Goal: Task Accomplishment & Management: Complete application form

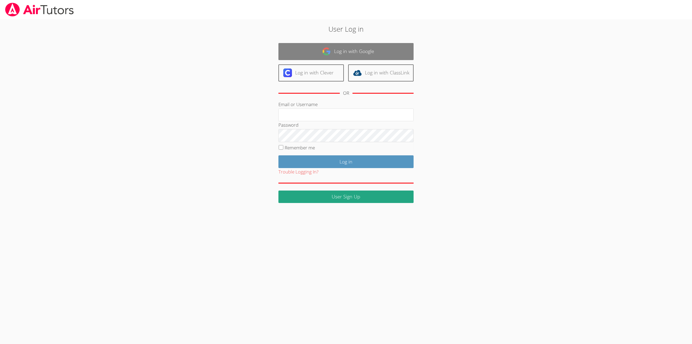
click at [329, 50] on img at bounding box center [326, 51] width 9 height 9
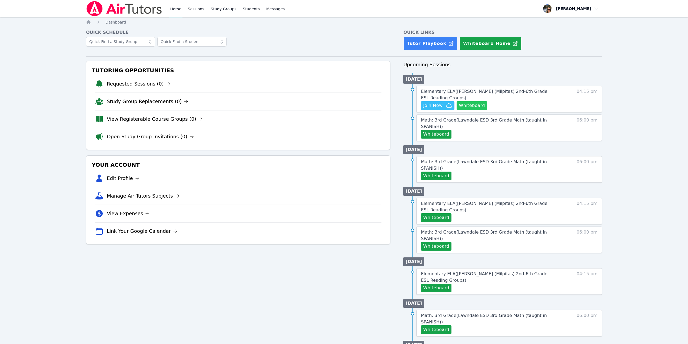
click at [472, 105] on button "Whiteboard" at bounding box center [472, 105] width 31 height 9
click at [439, 105] on span "Join Now" at bounding box center [432, 105] width 19 height 6
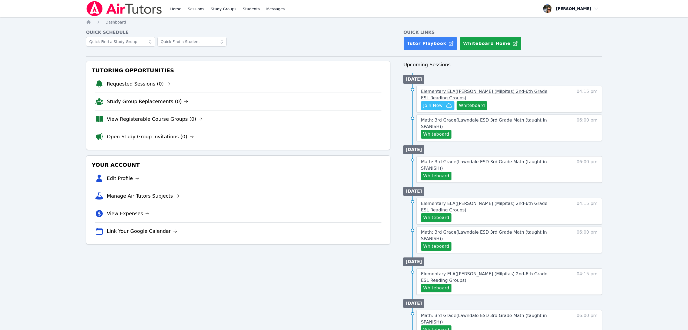
click at [504, 93] on span "Elementary ELA ( Randall (Milpitas) 2nd-6th Grade ESL Reading Groups )" at bounding box center [484, 95] width 127 height 12
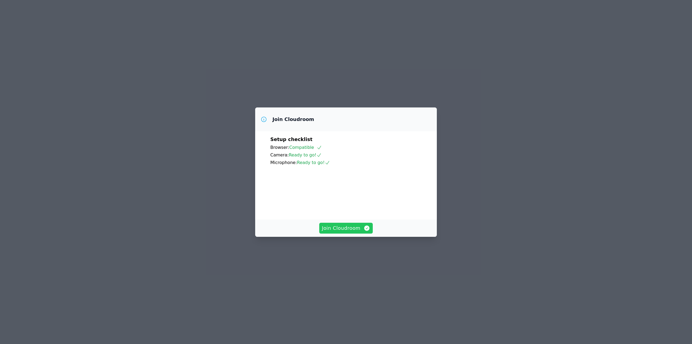
click at [351, 232] on span "Join Cloudroom" at bounding box center [346, 228] width 48 height 8
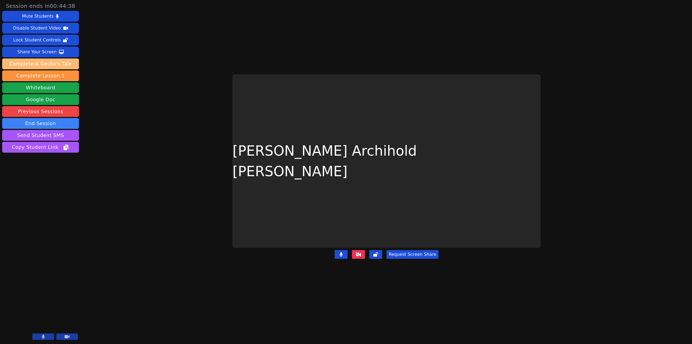
click at [54, 64] on button "Complete A Gecko's Tale" at bounding box center [40, 63] width 77 height 11
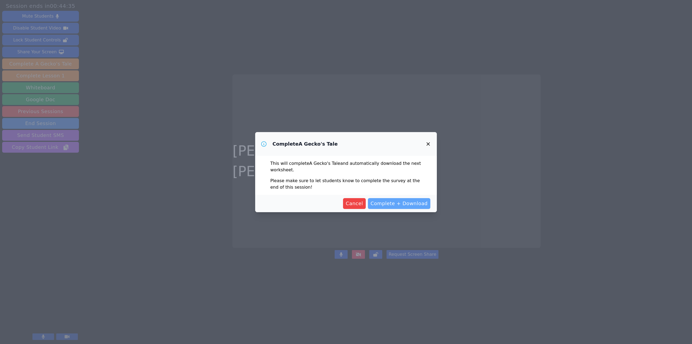
click at [397, 205] on span "Complete + Download" at bounding box center [399, 204] width 57 height 8
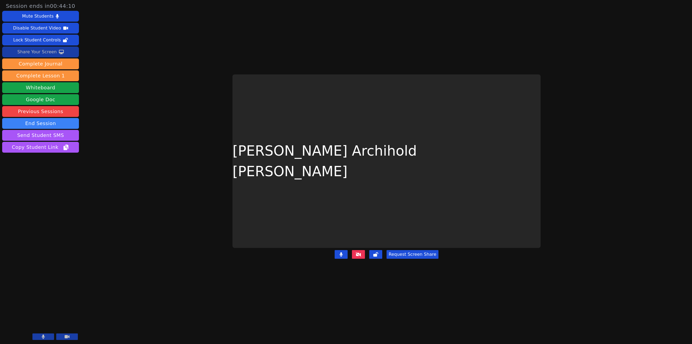
click at [49, 52] on div "Share Your Screen" at bounding box center [36, 52] width 39 height 9
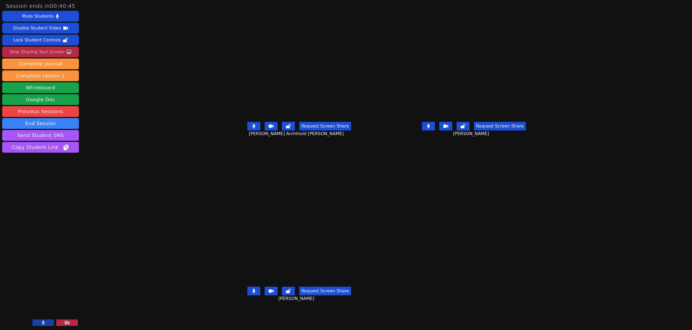
click at [435, 130] on button at bounding box center [428, 126] width 13 height 9
click at [247, 130] on button at bounding box center [253, 126] width 13 height 9
click at [247, 295] on button at bounding box center [253, 290] width 13 height 9
click at [251, 128] on icon at bounding box center [253, 126] width 5 height 4
click at [430, 128] on icon at bounding box center [428, 126] width 3 height 4
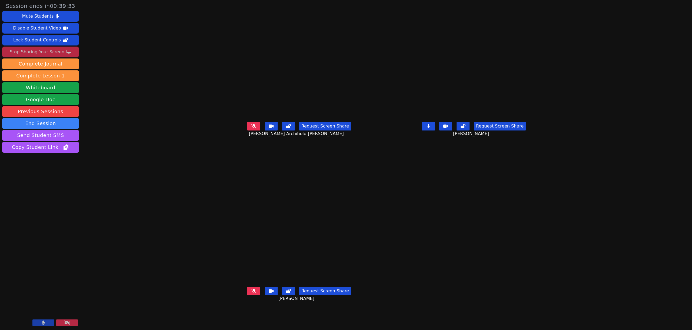
click at [247, 130] on button at bounding box center [253, 126] width 13 height 9
drag, startPoint x: 205, startPoint y: 144, endPoint x: 208, endPoint y: 147, distance: 4.8
click at [247, 130] on button at bounding box center [253, 126] width 13 height 9
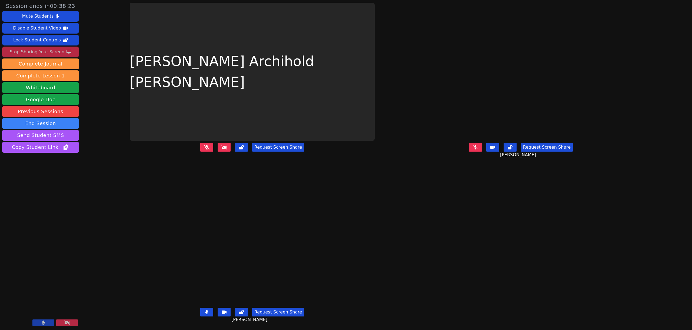
click at [209, 309] on button at bounding box center [206, 312] width 13 height 9
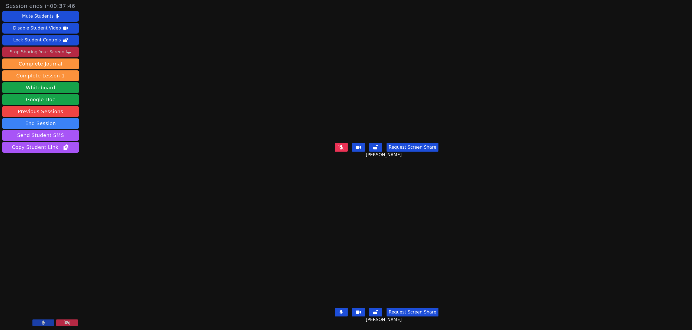
click at [339, 310] on button at bounding box center [341, 312] width 13 height 9
click at [344, 147] on button at bounding box center [341, 147] width 13 height 9
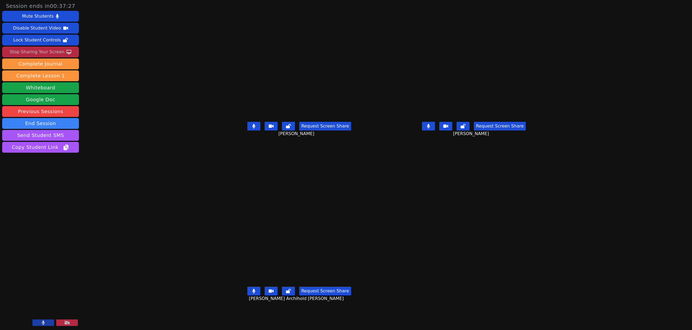
click at [430, 128] on icon at bounding box center [428, 126] width 3 height 4
click at [252, 293] on icon at bounding box center [253, 291] width 3 height 4
click at [430, 128] on icon at bounding box center [428, 126] width 3 height 4
click at [252, 128] on icon at bounding box center [253, 126] width 3 height 4
click at [252, 293] on icon at bounding box center [253, 291] width 3 height 4
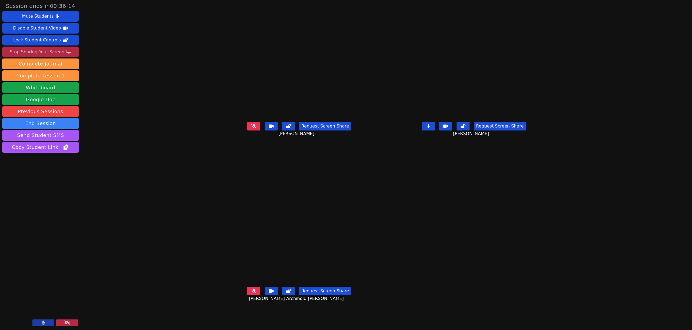
click at [430, 128] on icon at bounding box center [428, 126] width 3 height 4
click at [466, 128] on icon at bounding box center [463, 126] width 5 height 4
click at [251, 128] on icon at bounding box center [253, 126] width 5 height 4
click at [247, 130] on button at bounding box center [253, 126] width 13 height 9
click at [431, 128] on icon at bounding box center [428, 126] width 5 height 4
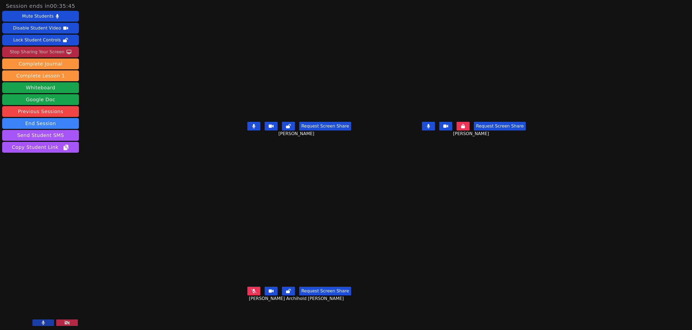
click at [247, 130] on button at bounding box center [253, 126] width 13 height 9
click at [252, 128] on icon at bounding box center [253, 126] width 3 height 4
click at [430, 128] on icon at bounding box center [428, 126] width 3 height 4
click at [251, 293] on icon at bounding box center [253, 291] width 5 height 4
click at [252, 128] on icon at bounding box center [253, 126] width 3 height 4
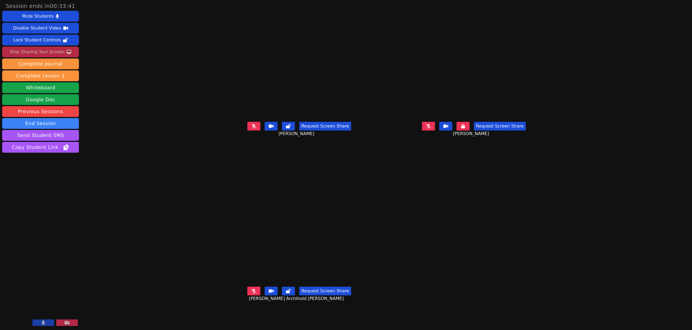
click at [251, 128] on icon at bounding box center [253, 126] width 5 height 4
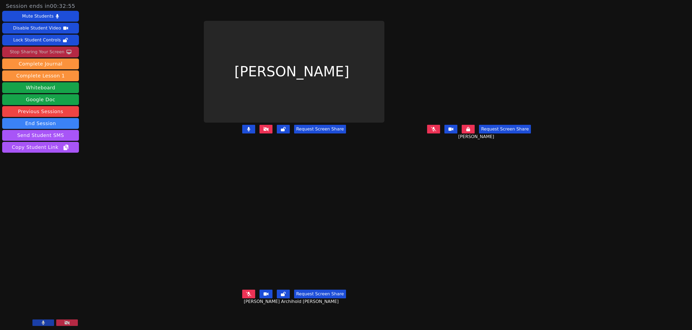
click at [246, 296] on icon at bounding box center [248, 294] width 5 height 4
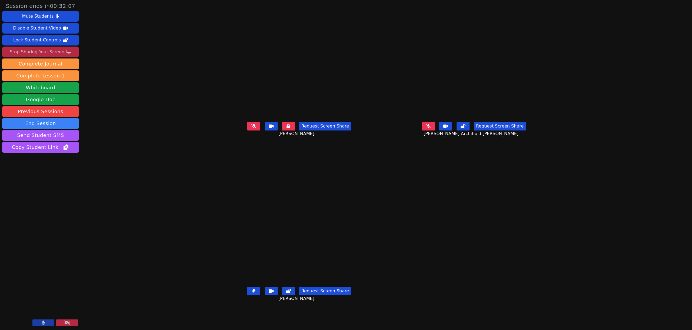
click at [287, 128] on icon at bounding box center [289, 126] width 4 height 4
click at [430, 128] on icon at bounding box center [428, 126] width 3 height 4
click at [247, 130] on button at bounding box center [253, 126] width 13 height 9
click at [286, 128] on icon at bounding box center [288, 126] width 5 height 4
click at [251, 128] on icon at bounding box center [253, 126] width 5 height 4
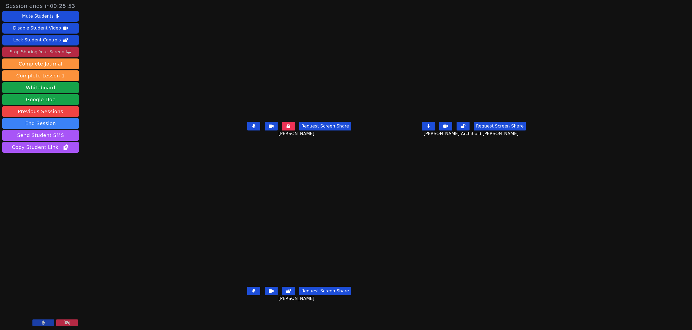
click at [287, 128] on icon at bounding box center [289, 126] width 4 height 4
click at [435, 130] on button at bounding box center [428, 126] width 13 height 9
click at [247, 295] on button at bounding box center [253, 290] width 13 height 9
click at [430, 128] on icon at bounding box center [428, 126] width 3 height 4
click at [466, 128] on icon at bounding box center [463, 126] width 5 height 4
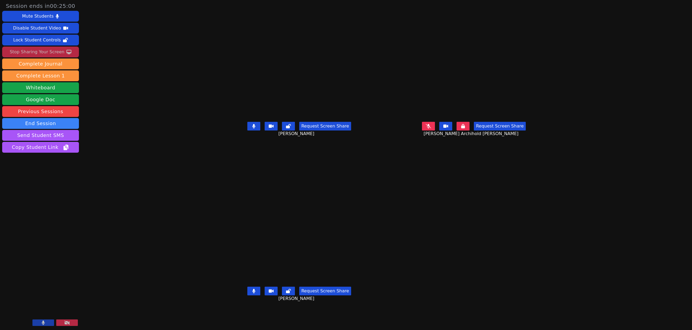
click at [247, 295] on button at bounding box center [253, 290] width 13 height 9
click at [286, 293] on icon at bounding box center [288, 291] width 5 height 4
click at [251, 293] on icon at bounding box center [253, 291] width 5 height 4
click at [282, 295] on button at bounding box center [288, 290] width 13 height 9
click at [252, 128] on icon at bounding box center [253, 126] width 3 height 4
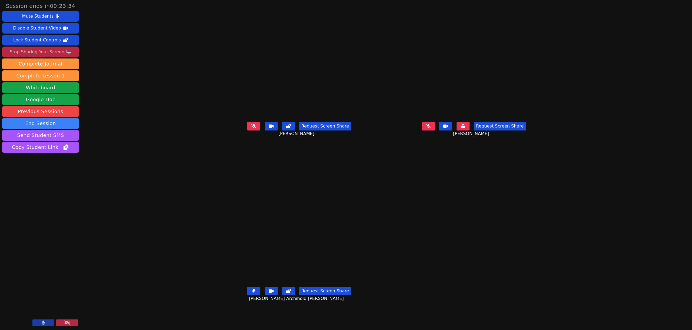
drag, startPoint x: 245, startPoint y: 146, endPoint x: 247, endPoint y: 147, distance: 2.8
click at [286, 128] on icon at bounding box center [288, 126] width 5 height 4
click at [251, 128] on icon at bounding box center [253, 126] width 5 height 4
click at [287, 128] on icon at bounding box center [289, 126] width 4 height 4
click at [431, 128] on icon at bounding box center [428, 126] width 5 height 4
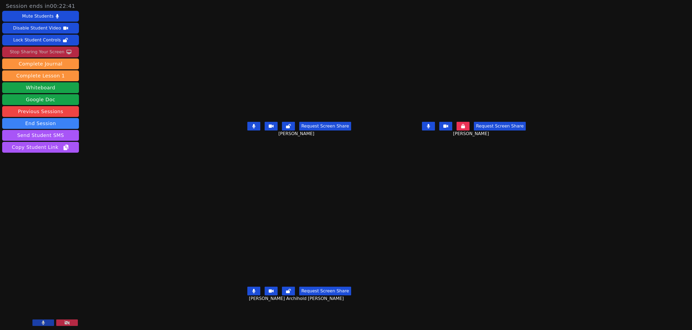
click at [465, 128] on icon at bounding box center [463, 126] width 4 height 4
click at [247, 130] on button at bounding box center [253, 126] width 13 height 9
click at [282, 130] on button at bounding box center [288, 126] width 13 height 9
click at [430, 128] on icon at bounding box center [428, 126] width 3 height 4
click at [470, 130] on button at bounding box center [463, 126] width 13 height 9
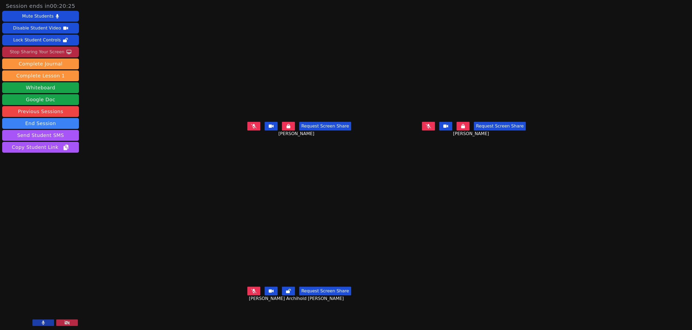
click at [431, 128] on icon at bounding box center [428, 126] width 5 height 4
click at [470, 130] on button at bounding box center [463, 126] width 13 height 9
click at [247, 130] on button at bounding box center [253, 126] width 13 height 9
click at [287, 128] on icon at bounding box center [289, 126] width 4 height 4
click at [430, 128] on icon at bounding box center [428, 126] width 3 height 4
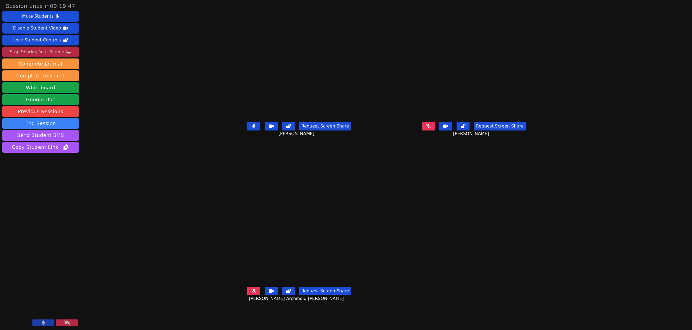
click at [466, 128] on icon at bounding box center [463, 126] width 5 height 4
click at [252, 128] on icon at bounding box center [253, 126] width 3 height 4
click at [282, 130] on button at bounding box center [288, 126] width 13 height 9
click at [435, 130] on button at bounding box center [428, 126] width 13 height 9
click at [470, 130] on button at bounding box center [463, 126] width 13 height 9
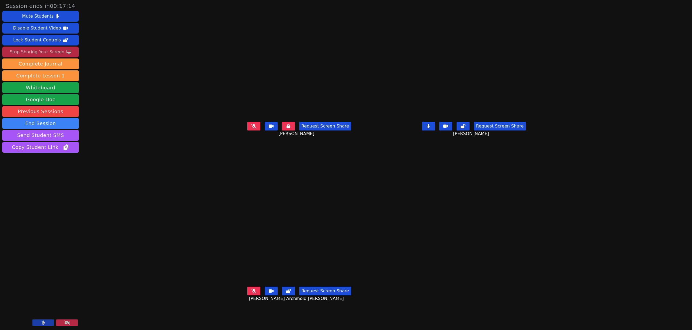
click at [435, 130] on button at bounding box center [428, 126] width 13 height 9
click at [466, 128] on icon at bounding box center [463, 126] width 5 height 4
click at [251, 128] on icon at bounding box center [253, 126] width 5 height 4
click at [282, 130] on button at bounding box center [288, 126] width 13 height 9
click at [247, 130] on button at bounding box center [253, 126] width 13 height 9
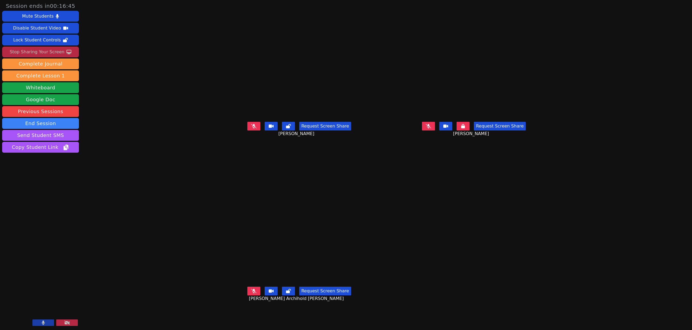
click at [286, 128] on icon at bounding box center [288, 126] width 5 height 4
click at [247, 295] on button at bounding box center [253, 290] width 13 height 9
click at [431, 128] on icon at bounding box center [428, 126] width 5 height 4
click at [465, 128] on icon at bounding box center [463, 126] width 4 height 4
click at [286, 293] on icon at bounding box center [288, 291] width 5 height 4
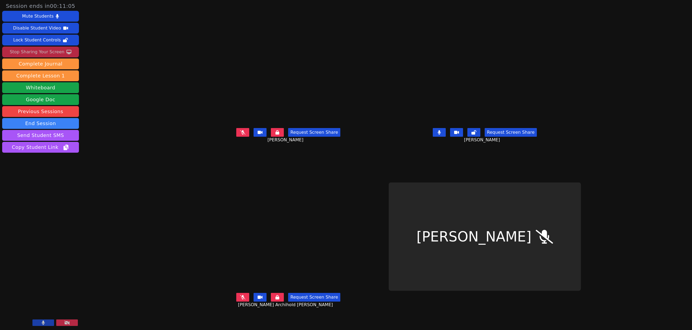
click at [276, 299] on icon at bounding box center [278, 297] width 4 height 4
click at [446, 137] on button at bounding box center [439, 132] width 13 height 9
click at [481, 137] on button at bounding box center [474, 132] width 13 height 9
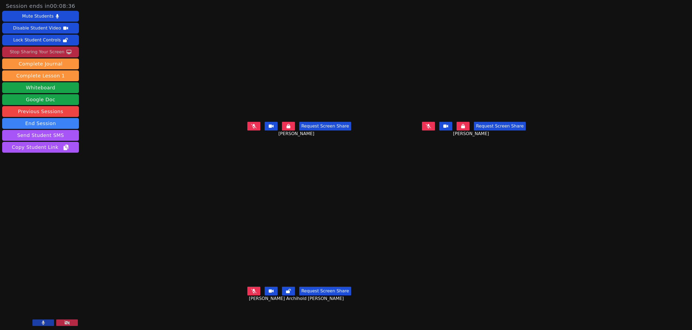
click at [247, 130] on button at bounding box center [253, 126] width 13 height 9
click at [287, 128] on icon at bounding box center [289, 126] width 4 height 4
click at [252, 128] on icon at bounding box center [253, 126] width 3 height 4
click at [435, 130] on button at bounding box center [428, 126] width 13 height 9
click at [470, 130] on button at bounding box center [463, 126] width 13 height 9
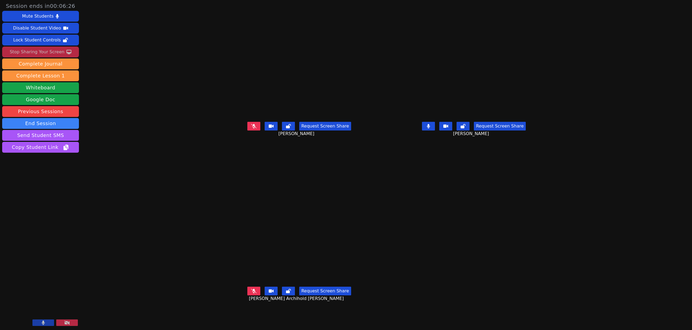
click at [435, 130] on button at bounding box center [428, 126] width 13 height 9
click at [251, 128] on icon at bounding box center [253, 126] width 5 height 4
click at [247, 130] on button at bounding box center [253, 126] width 13 height 9
click at [251, 293] on icon at bounding box center [253, 291] width 5 height 4
click at [431, 128] on icon at bounding box center [428, 126] width 5 height 4
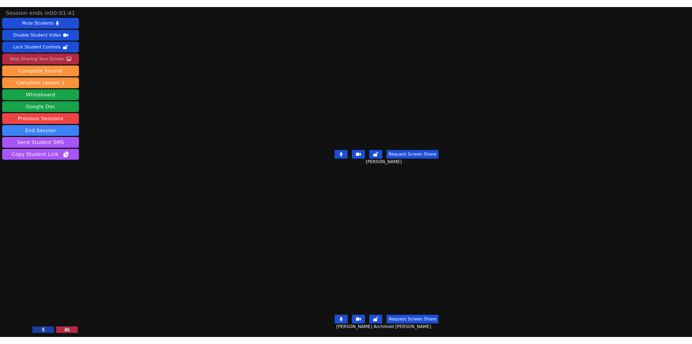
scroll to position [0, 0]
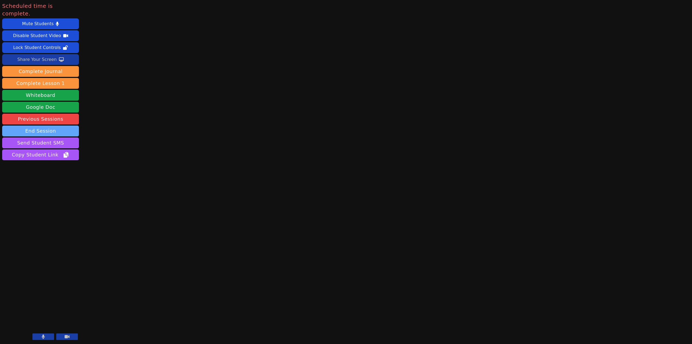
click at [60, 125] on button "End Session" at bounding box center [40, 130] width 77 height 11
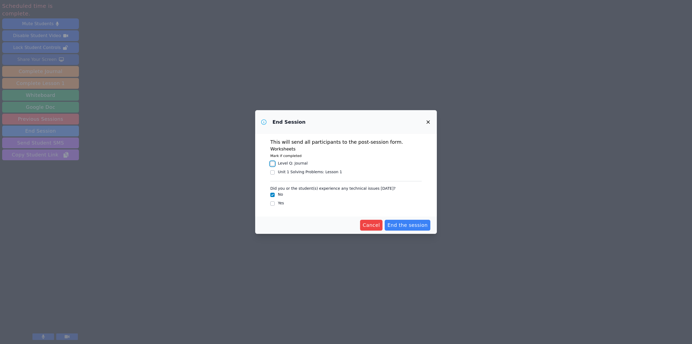
click at [273, 162] on input "Level Q : Journal" at bounding box center [272, 163] width 4 height 4
click at [273, 164] on input "Level Q : Journal" at bounding box center [272, 163] width 4 height 4
checkbox input "false"
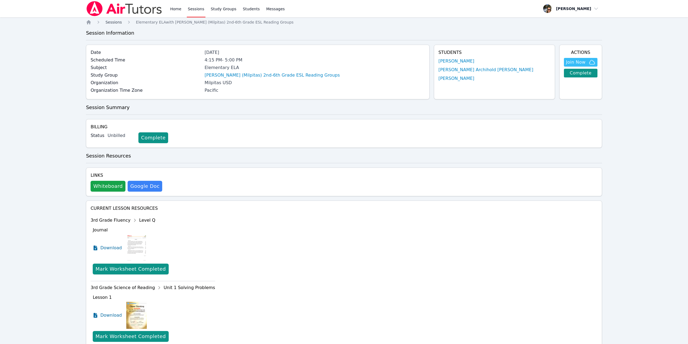
click at [110, 20] on span "Sessions" at bounding box center [113, 22] width 16 height 4
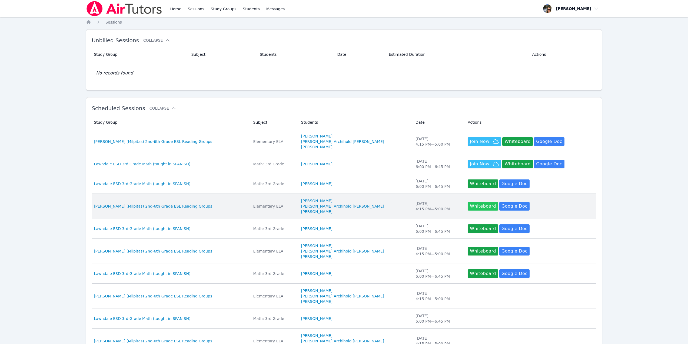
click at [468, 206] on button "Whiteboard" at bounding box center [483, 206] width 31 height 9
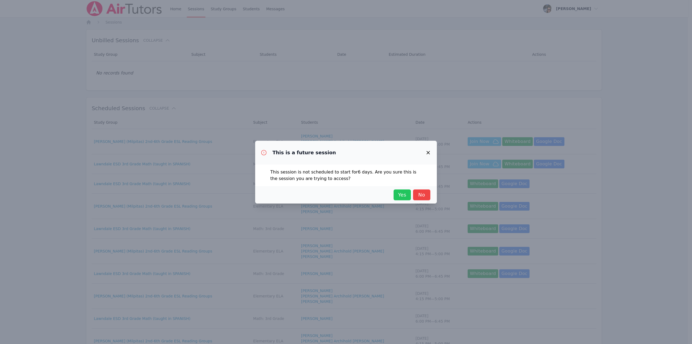
click at [403, 195] on span "Yes" at bounding box center [403, 195] width 12 height 8
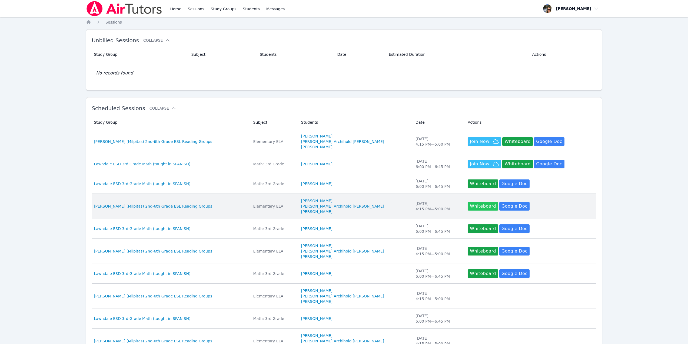
click at [468, 206] on button "Whiteboard" at bounding box center [483, 206] width 31 height 9
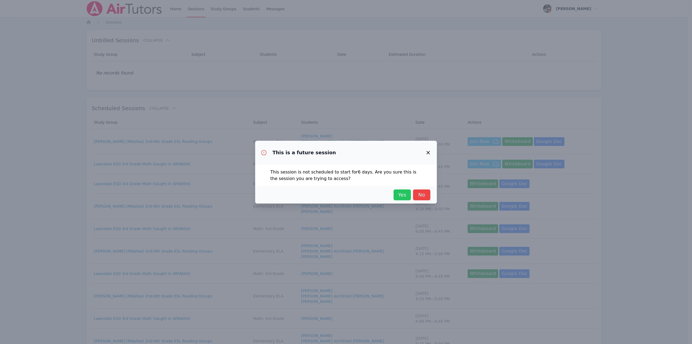
click at [405, 198] on span "Yes" at bounding box center [403, 195] width 12 height 8
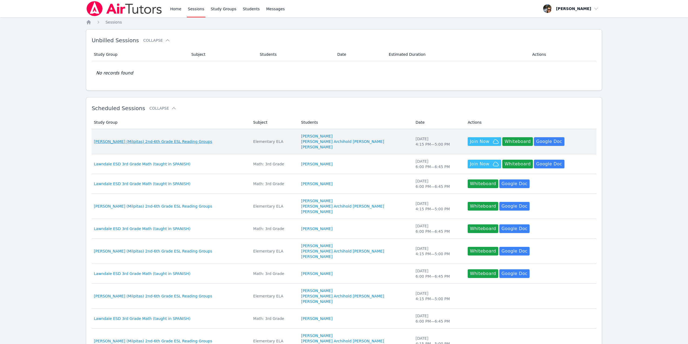
click at [147, 142] on span "Randall (Milpitas) 2nd-6th Grade ESL Reading Groups" at bounding box center [153, 141] width 118 height 5
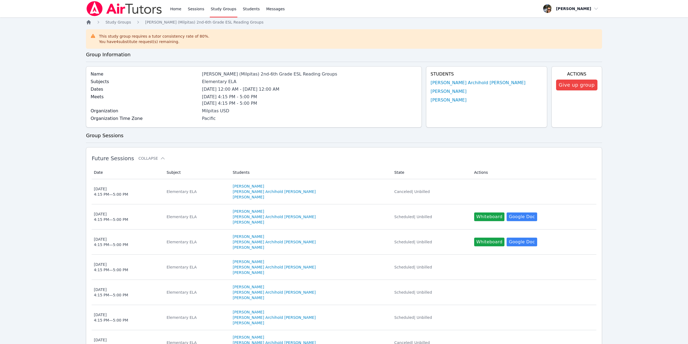
click at [89, 22] on icon "Breadcrumb" at bounding box center [89, 22] width 4 height 4
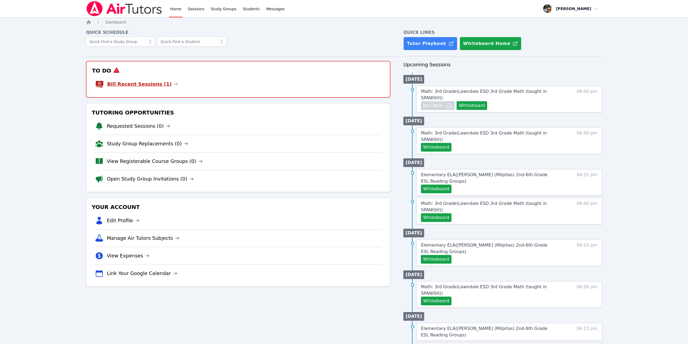
click at [146, 85] on link "Bill Recent Sessions (1)" at bounding box center [142, 84] width 71 height 8
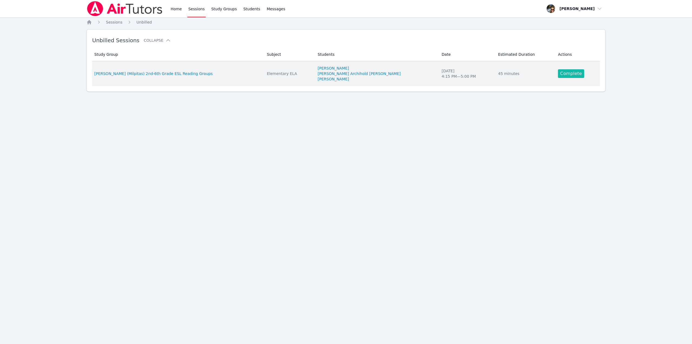
click at [561, 73] on link "Complete" at bounding box center [571, 73] width 26 height 9
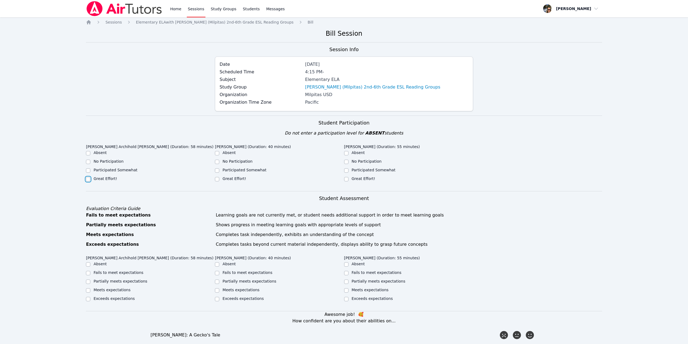
click at [88, 177] on input "Great Effort!" at bounding box center [88, 179] width 4 height 4
checkbox input "true"
click at [218, 180] on input "Great Effort!" at bounding box center [217, 179] width 4 height 4
checkbox input "true"
click at [346, 179] on input "Great Effort!" at bounding box center [346, 179] width 4 height 4
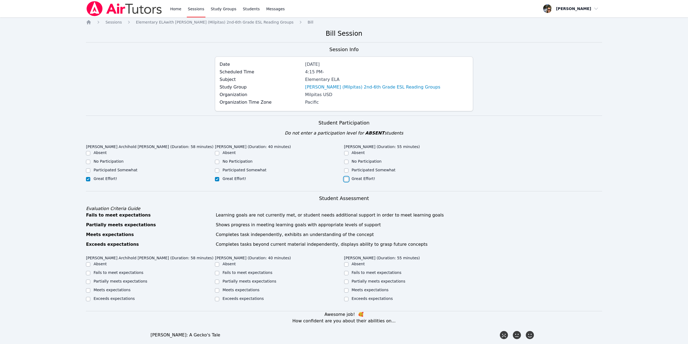
checkbox input "true"
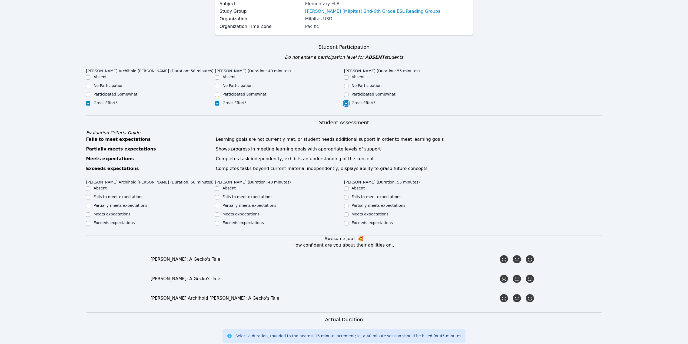
scroll to position [81, 0]
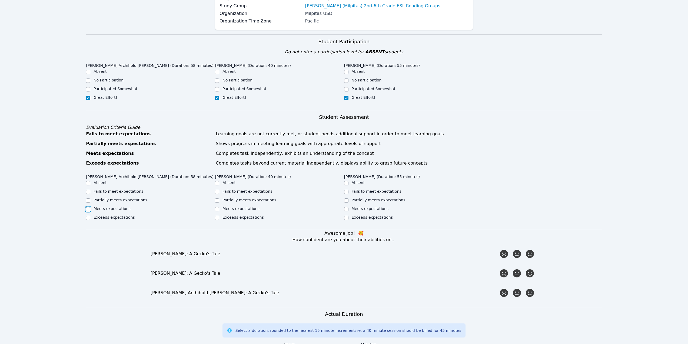
click at [88, 208] on input "Meets expectations" at bounding box center [88, 209] width 4 height 4
checkbox input "true"
click at [218, 199] on input "Partially meets expectations" at bounding box center [217, 200] width 4 height 4
checkbox input "true"
click at [346, 210] on input "Meets expectations" at bounding box center [346, 209] width 4 height 4
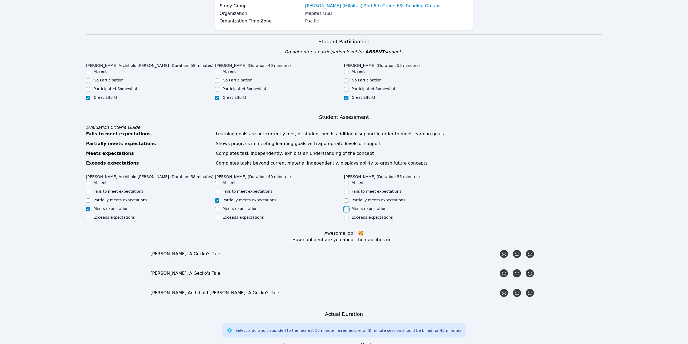
checkbox input "true"
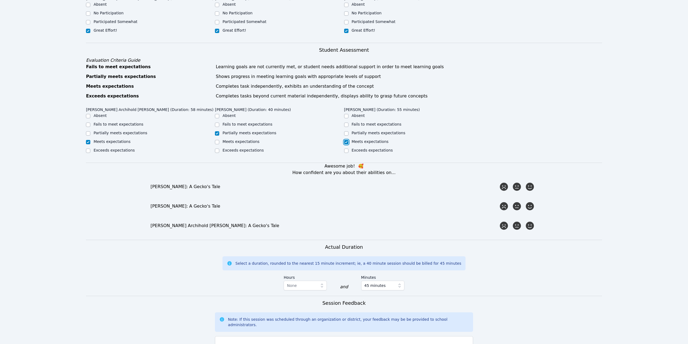
scroll to position [162, 0]
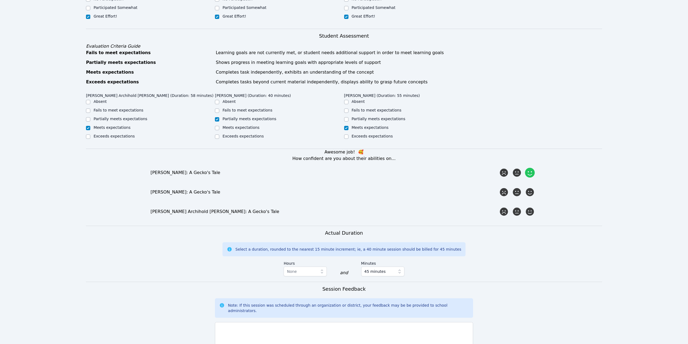
click at [531, 172] on icon at bounding box center [530, 173] width 10 height 10
click at [0, 0] on input "radio" at bounding box center [0, 0] width 0 height 0
click at [506, 192] on icon at bounding box center [504, 192] width 10 height 10
click at [0, 0] on input "radio" at bounding box center [0, 0] width 0 height 0
click at [530, 213] on icon at bounding box center [530, 212] width 10 height 10
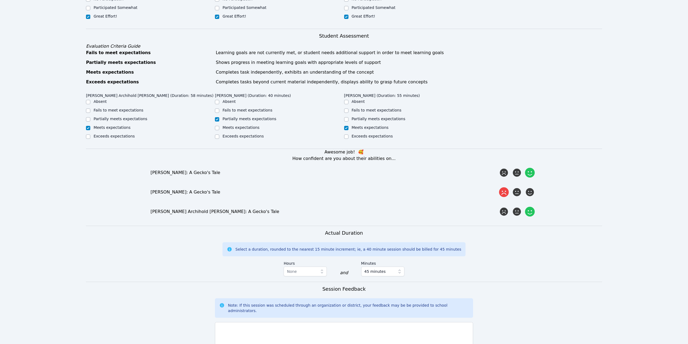
click at [0, 0] on input "radio" at bounding box center [0, 0] width 0 height 0
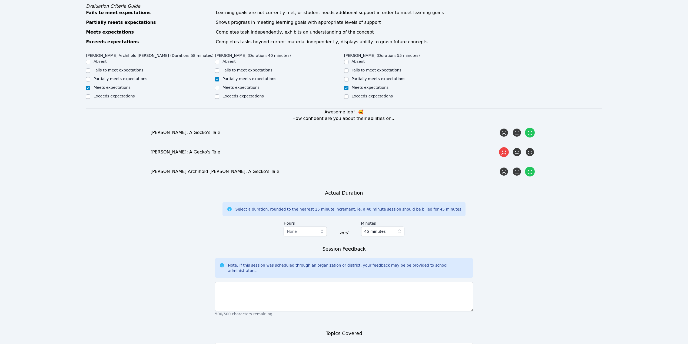
scroll to position [243, 0]
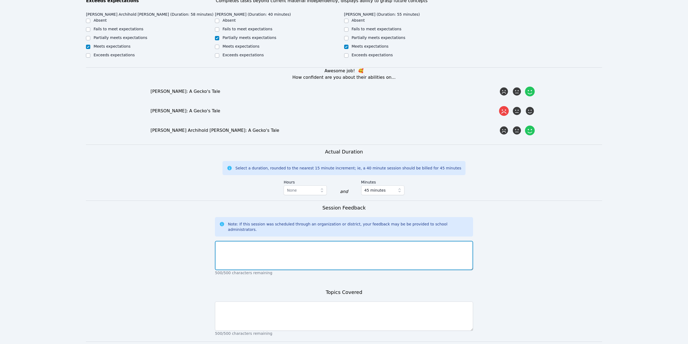
click at [321, 252] on textarea at bounding box center [344, 255] width 258 height 29
type textarea "The kids had a few technical difficulties today with microphones but overall th…"
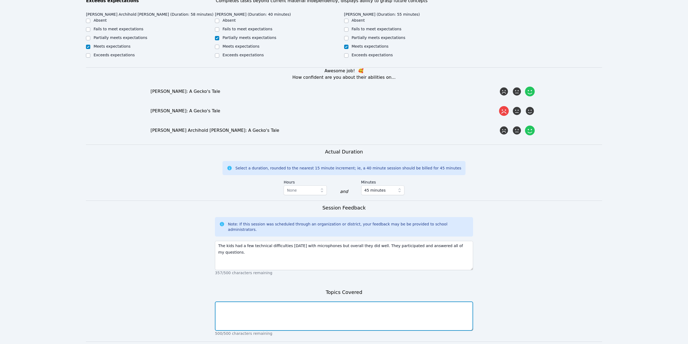
click at [353, 312] on textarea at bounding box center [344, 315] width 258 height 29
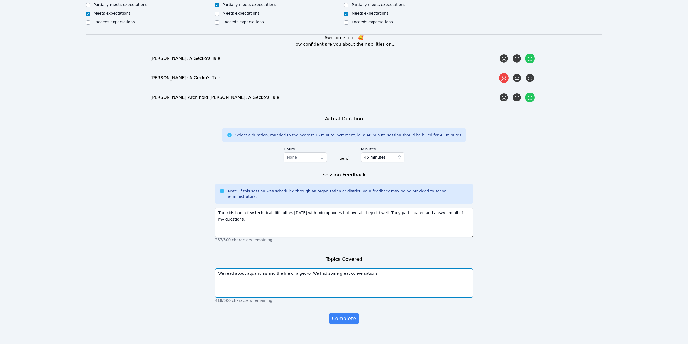
scroll to position [277, 0]
type textarea "We read about aquariums and the life of a gecko. We had some great conversation…"
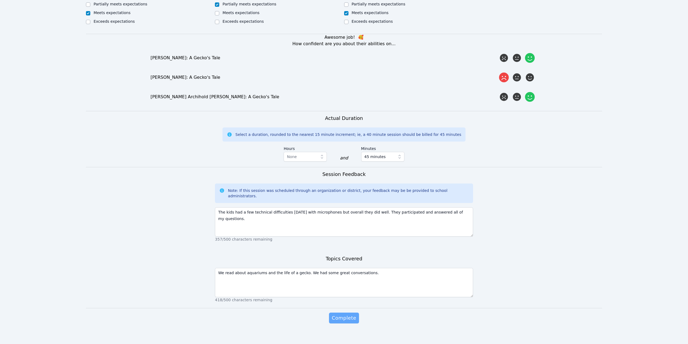
click at [348, 314] on span "Complete" at bounding box center [344, 318] width 24 height 8
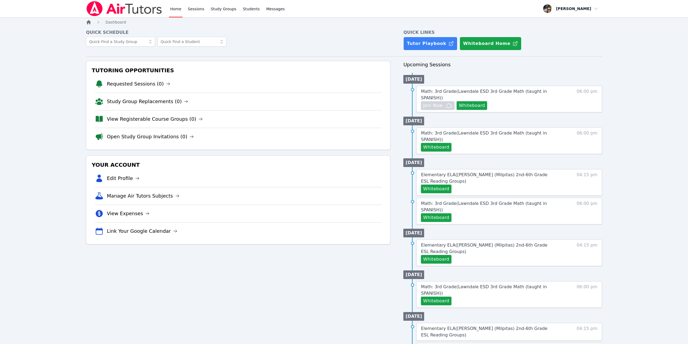
click at [87, 23] on icon "Breadcrumb" at bounding box center [88, 21] width 5 height 5
click at [478, 101] on button "Whiteboard" at bounding box center [472, 105] width 31 height 9
